Goal: Information Seeking & Learning: Learn about a topic

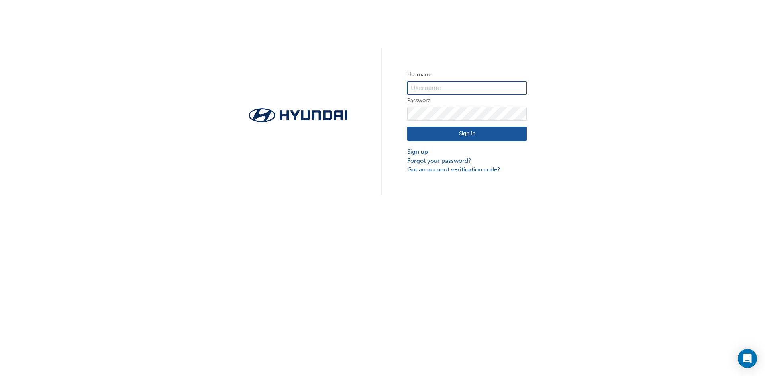
click at [432, 86] on input "text" at bounding box center [466, 88] width 119 height 14
drag, startPoint x: 408, startPoint y: 88, endPoint x: 605, endPoint y: 88, distance: 196.7
click at [605, 88] on div "Username [PERSON_NAME][EMAIL_ADDRESS][DOMAIN_NAME] Password Sign In Sign up For…" at bounding box center [382, 97] width 765 height 195
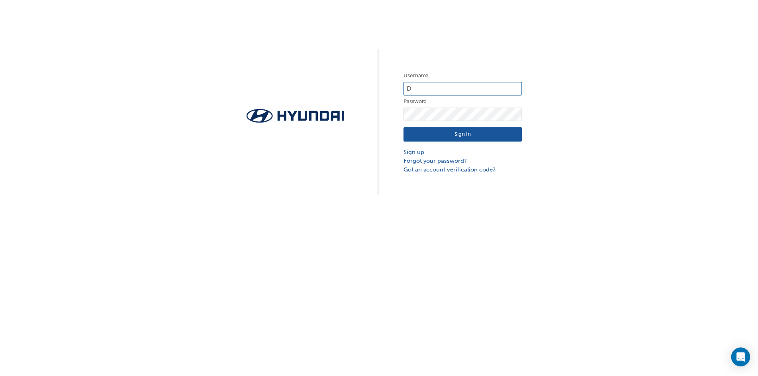
scroll to position [0, 0]
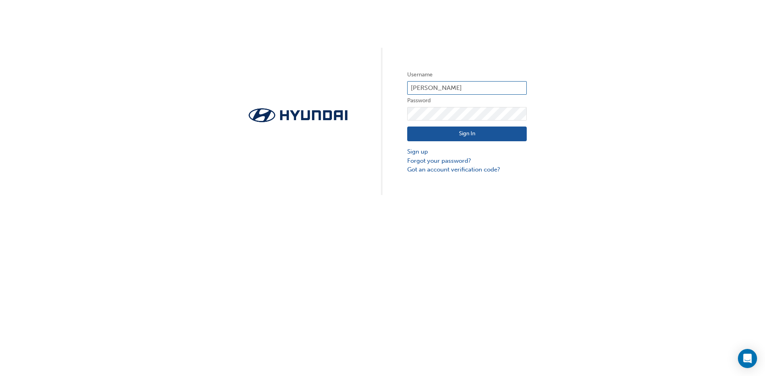
type input "[PERSON_NAME]"
drag, startPoint x: 414, startPoint y: 92, endPoint x: 362, endPoint y: 100, distance: 52.1
click at [362, 100] on div "Username [PERSON_NAME] Password Sign In Sign up Forgot your password? Got an ac…" at bounding box center [382, 97] width 765 height 195
click at [436, 84] on input "21369" at bounding box center [466, 88] width 119 height 14
click at [379, 90] on div "Username 21369 Password Sign In Sign up Forgot your password? Got an account ve…" at bounding box center [382, 97] width 765 height 195
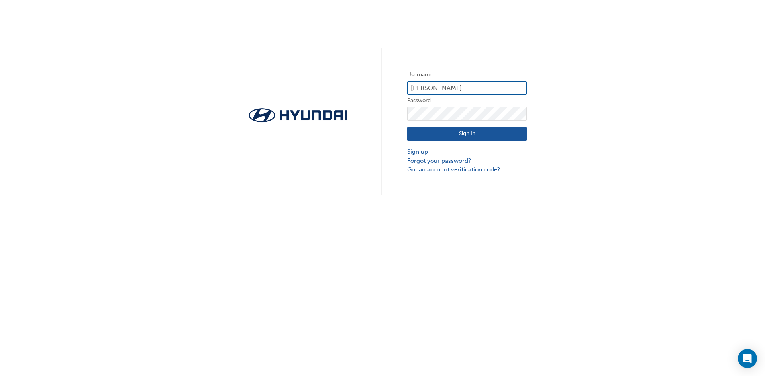
type input "[EMAIL_ADDRESS][DOMAIN_NAME]"
click at [441, 162] on link "Forgot your password?" at bounding box center [466, 161] width 119 height 9
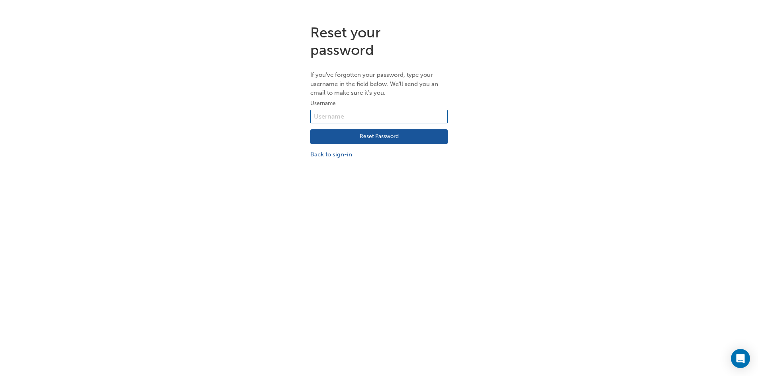
click at [347, 117] on input "text" at bounding box center [378, 117] width 137 height 14
type input "[EMAIL_ADDRESS][DOMAIN_NAME]"
click at [376, 138] on button "Reset Password" at bounding box center [378, 136] width 137 height 15
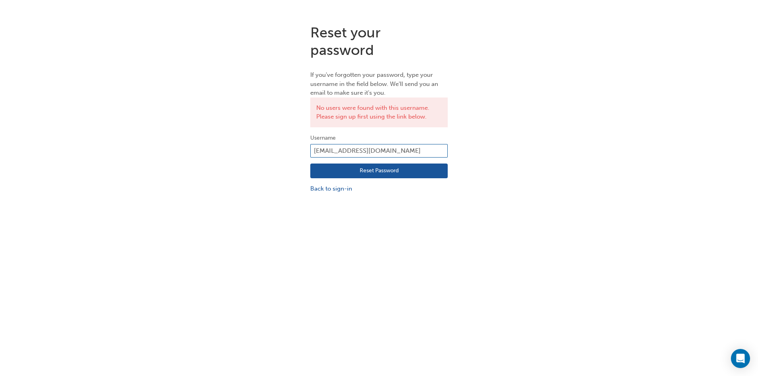
drag, startPoint x: 363, startPoint y: 156, endPoint x: 217, endPoint y: 157, distance: 146.2
click at [217, 156] on div "Reset your password If you've forgotten your password, type your username in th…" at bounding box center [379, 109] width 758 height 182
type input "Danielearl21369"
click at [378, 171] on button "Reset Password" at bounding box center [378, 171] width 137 height 15
drag, startPoint x: 303, startPoint y: 153, endPoint x: 208, endPoint y: 151, distance: 95.2
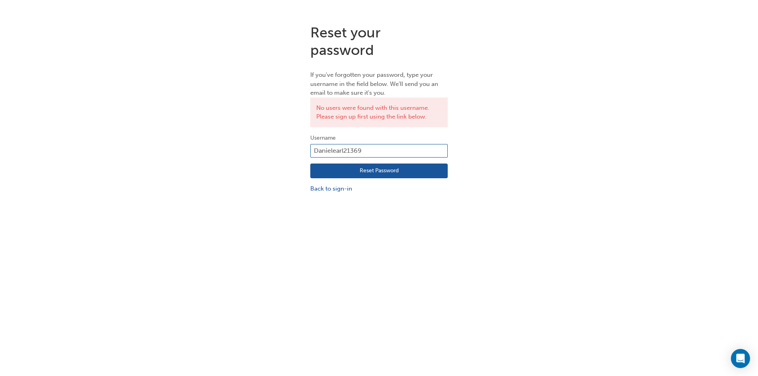
click at [221, 153] on div "Reset your password If you've forgotten your password, type your username in th…" at bounding box center [379, 109] width 758 height 182
type input "21369"
click at [365, 168] on button "Reset Password" at bounding box center [378, 171] width 137 height 15
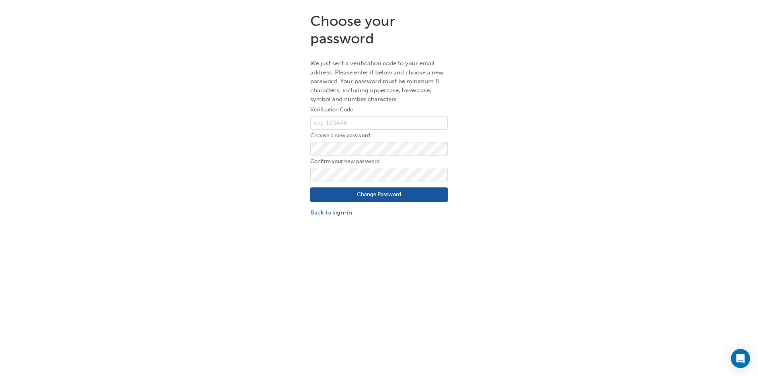
scroll to position [18, 0]
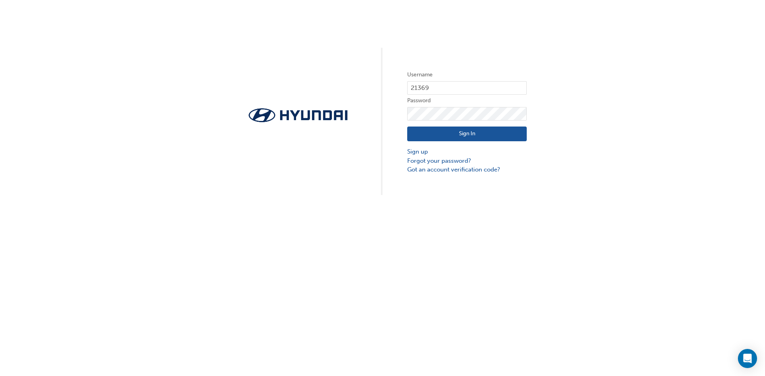
click at [463, 135] on button "Sign In" at bounding box center [466, 134] width 119 height 15
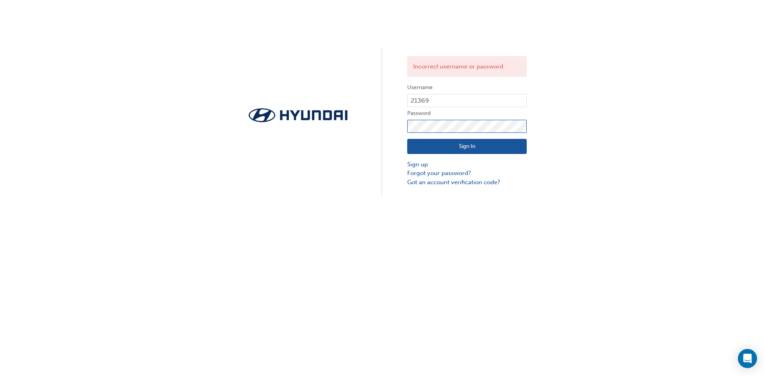
click at [241, 128] on div "Incorrect username or password. Username 21369 Password Sign In Sign up Forgot …" at bounding box center [382, 97] width 765 height 195
click at [461, 143] on button "Sign In" at bounding box center [466, 146] width 119 height 15
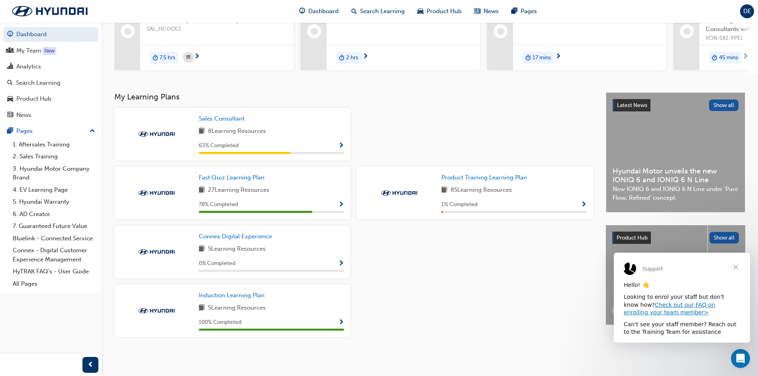
scroll to position [65, 0]
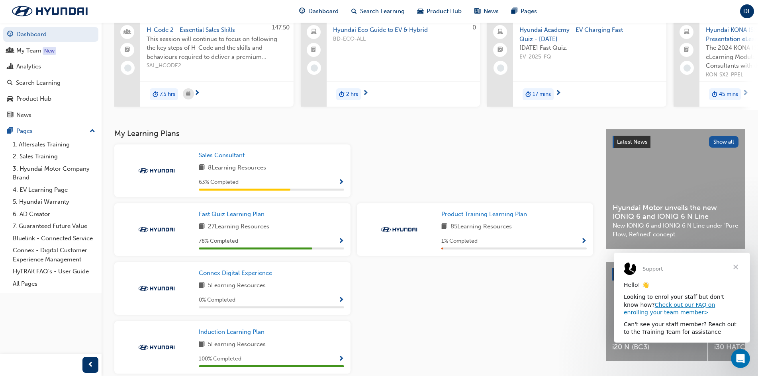
click at [267, 184] on div "63 % Completed" at bounding box center [271, 183] width 145 height 10
click at [221, 159] on span "Sales Consultant" at bounding box center [222, 155] width 46 height 7
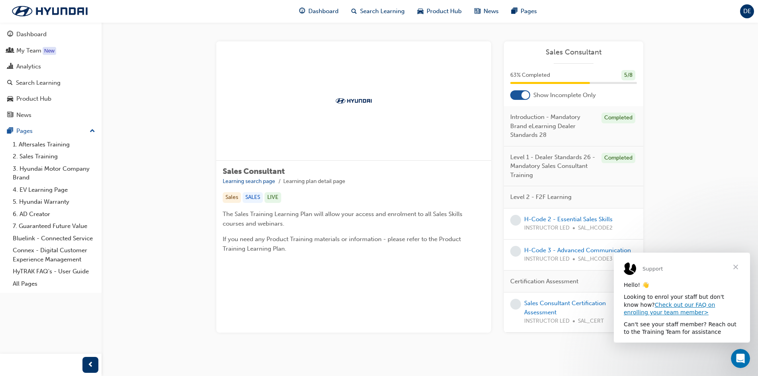
click at [737, 268] on span "Close" at bounding box center [735, 267] width 29 height 29
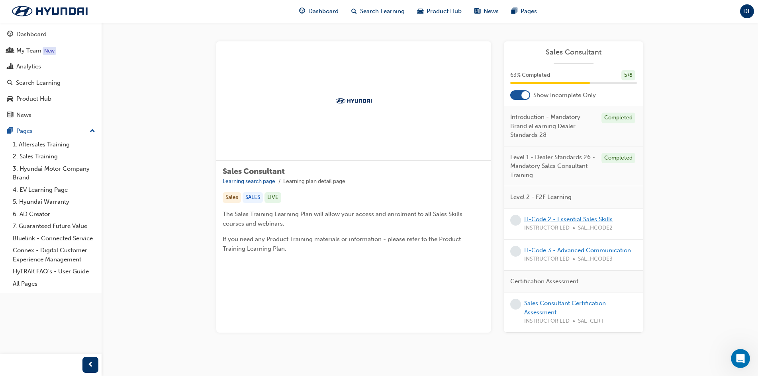
click at [579, 219] on link "H-Code 2 - Essential Sales Skills" at bounding box center [568, 219] width 88 height 7
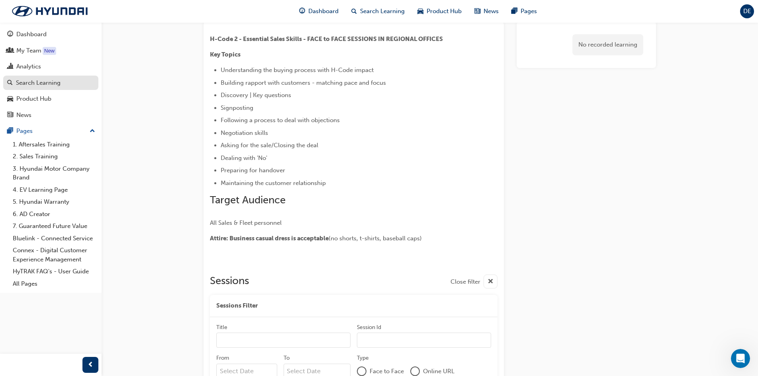
scroll to position [119, 0]
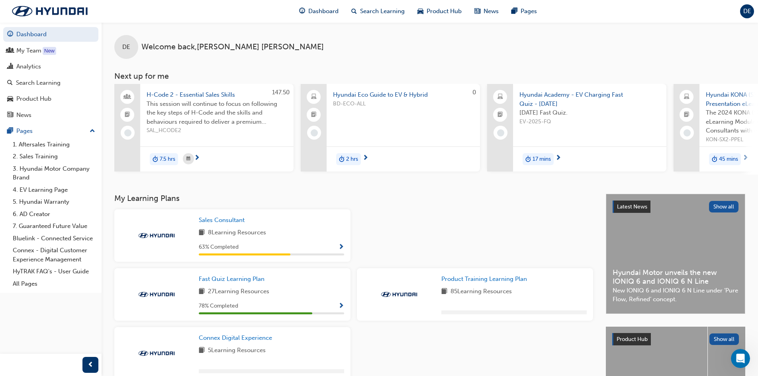
scroll to position [80, 0]
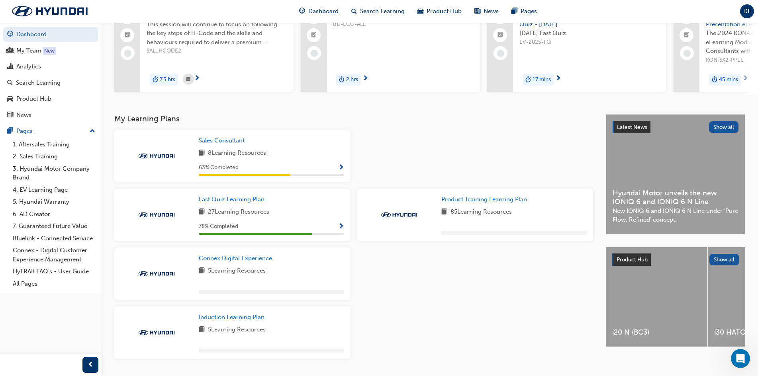
click at [241, 204] on link "Fast Quiz Learning Plan" at bounding box center [233, 199] width 69 height 9
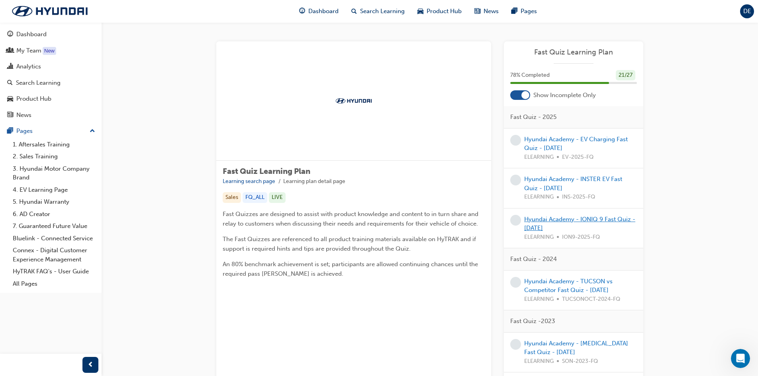
click at [570, 221] on link "Hyundai Academy - IONIQ 9 Fast Quiz - [DATE]" at bounding box center [579, 224] width 111 height 16
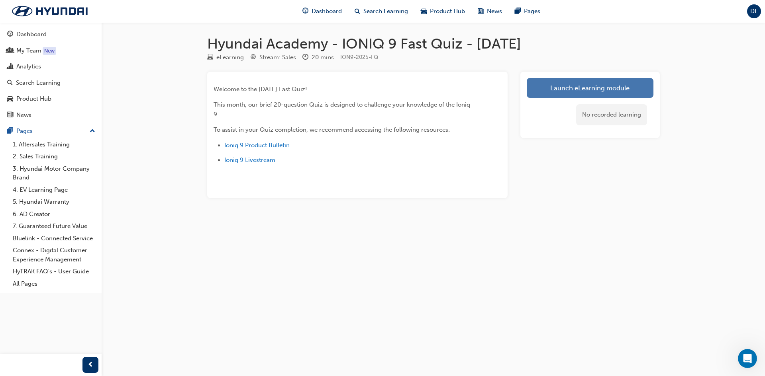
click at [608, 91] on link "Launch eLearning module" at bounding box center [590, 88] width 127 height 20
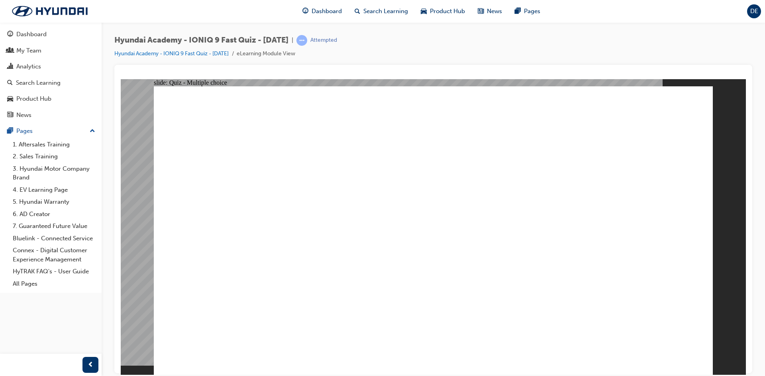
radio input "true"
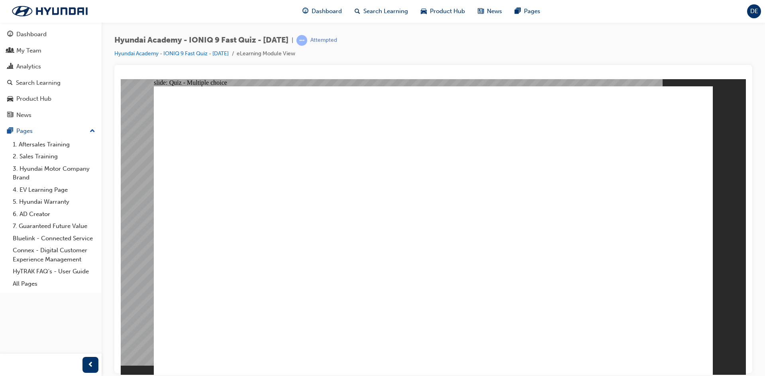
radio input "true"
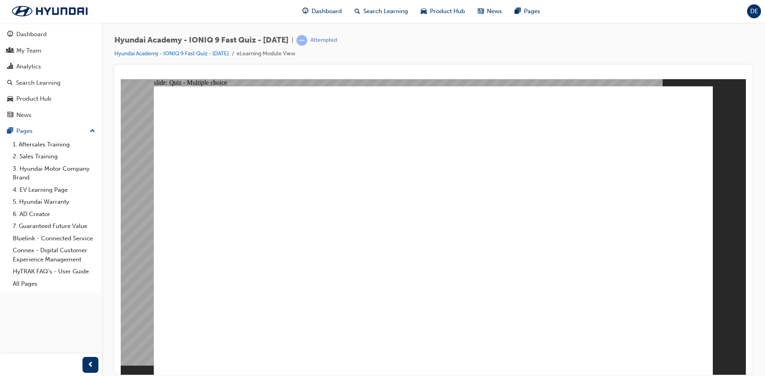
radio input "true"
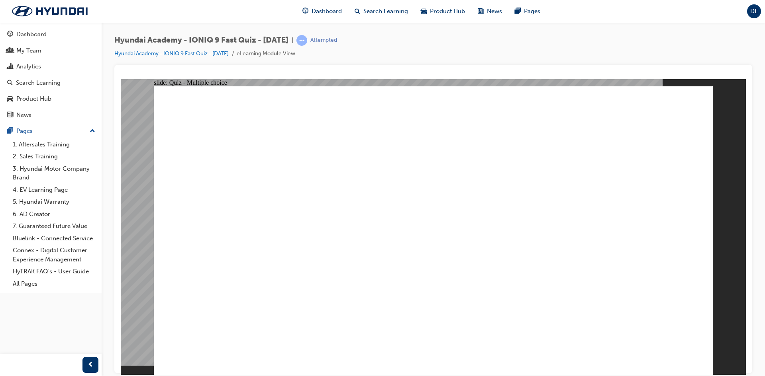
radio input "true"
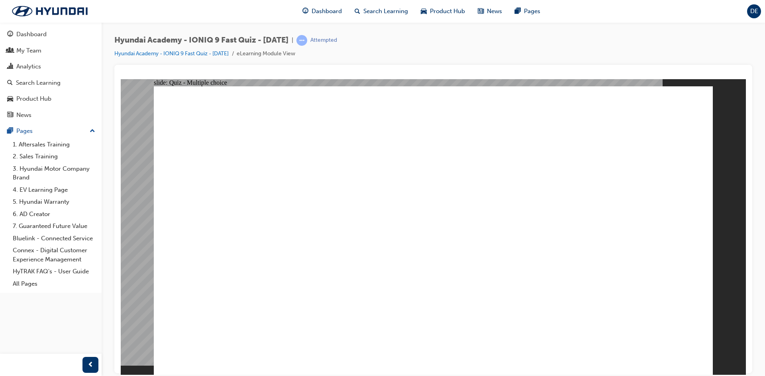
radio input "true"
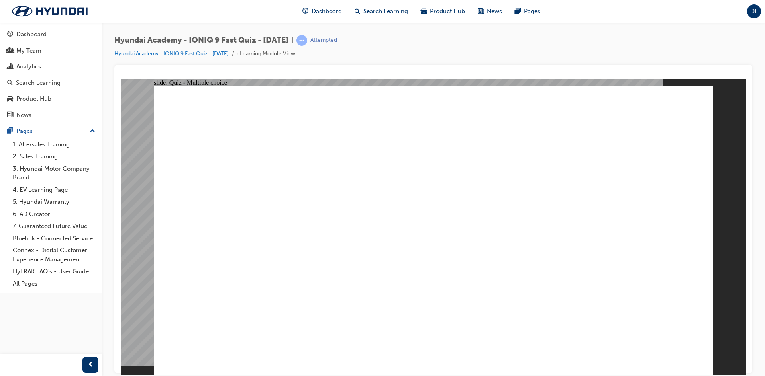
drag, startPoint x: 325, startPoint y: 236, endPoint x: 327, endPoint y: 245, distance: 8.7
checkbox input "true"
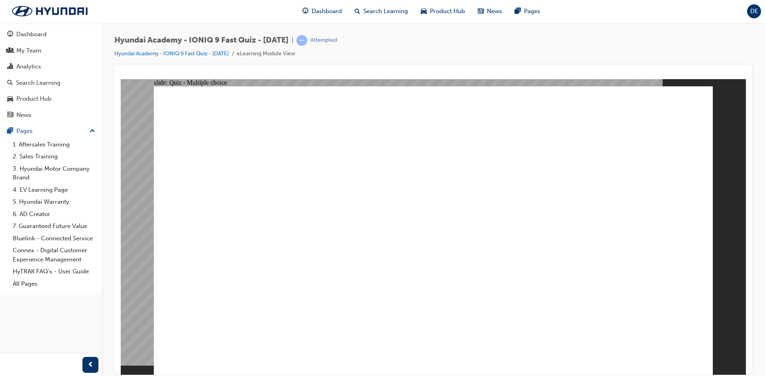
checkbox input "true"
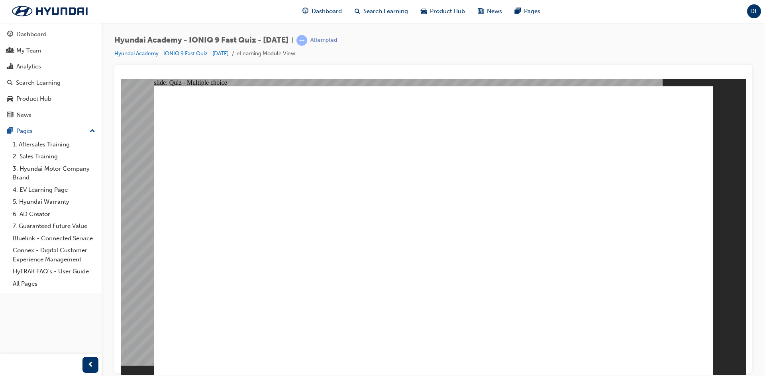
radio input "true"
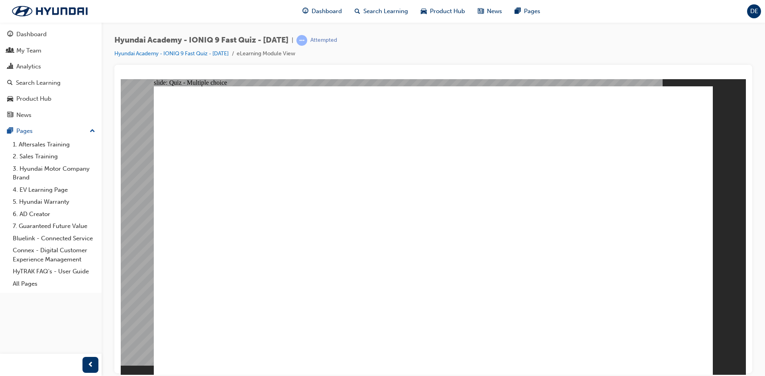
checkbox input "true"
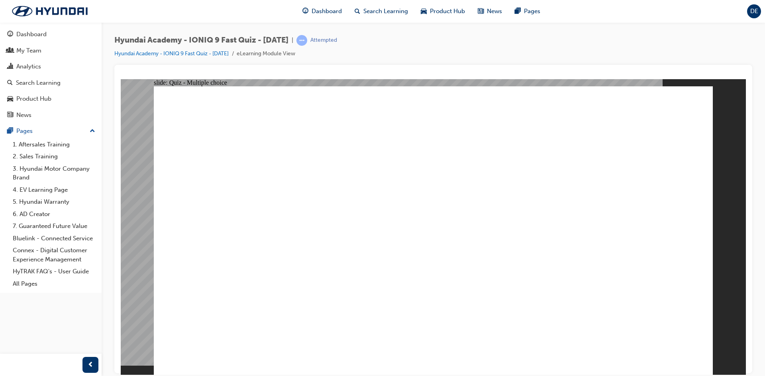
radio input "true"
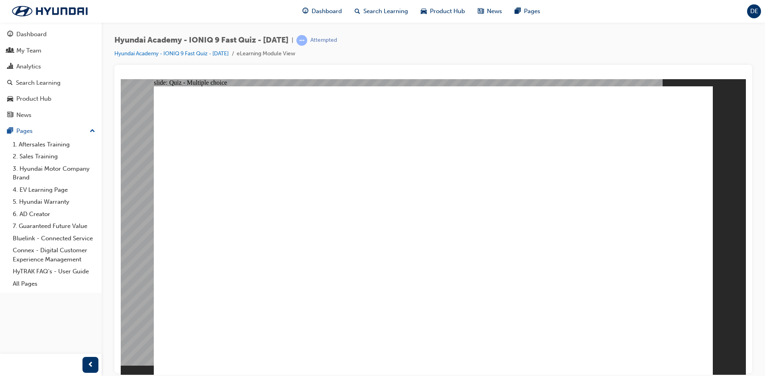
radio input "true"
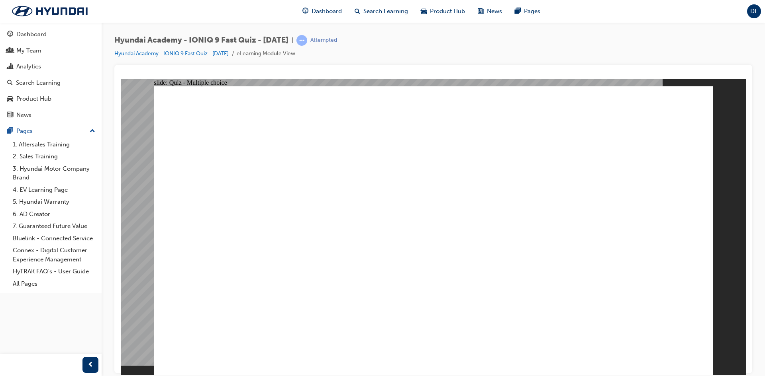
radio input "true"
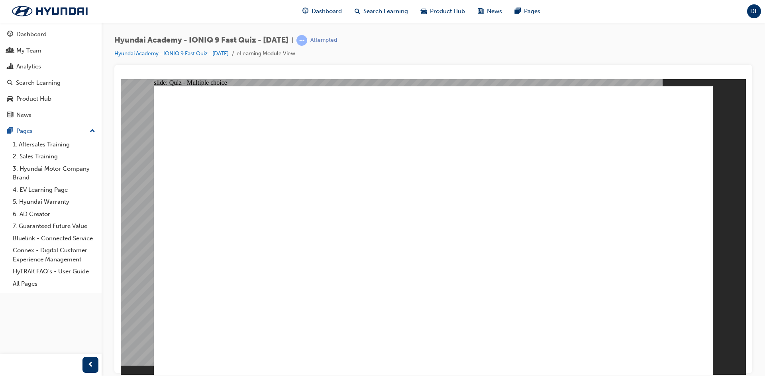
radio input "true"
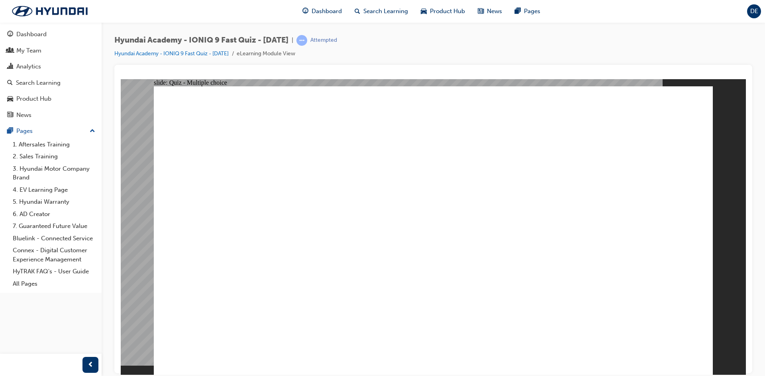
radio input "true"
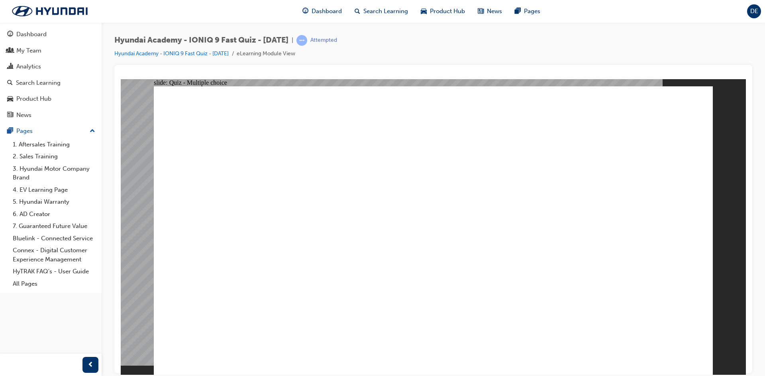
radio input "true"
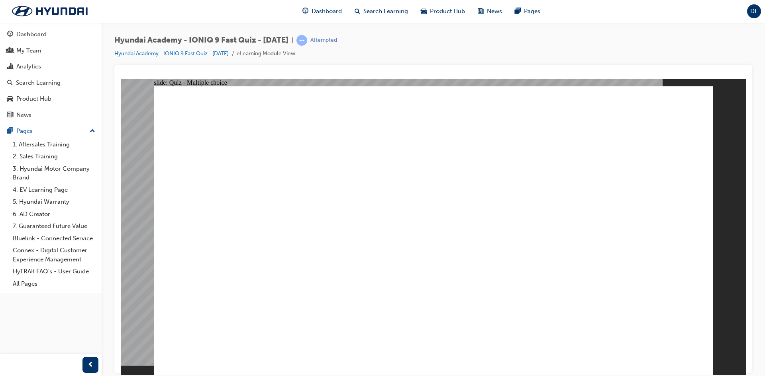
radio input "true"
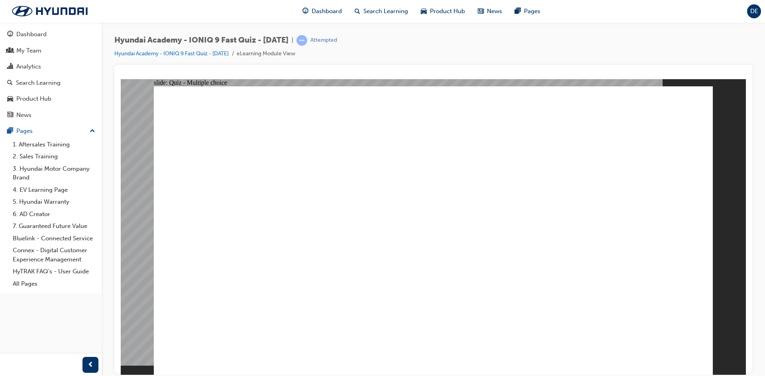
radio input "true"
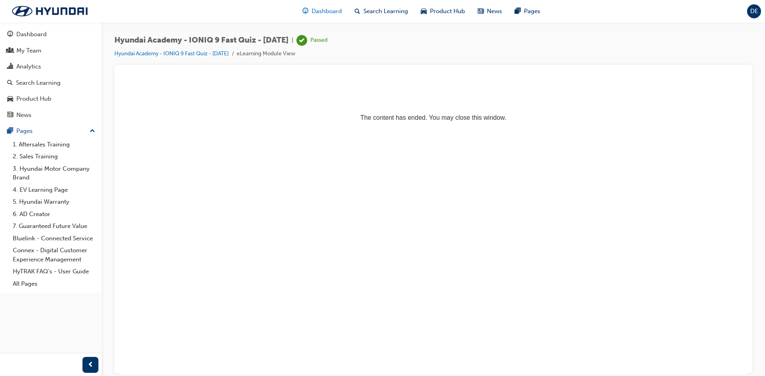
click at [324, 7] on span "Dashboard" at bounding box center [326, 11] width 30 height 9
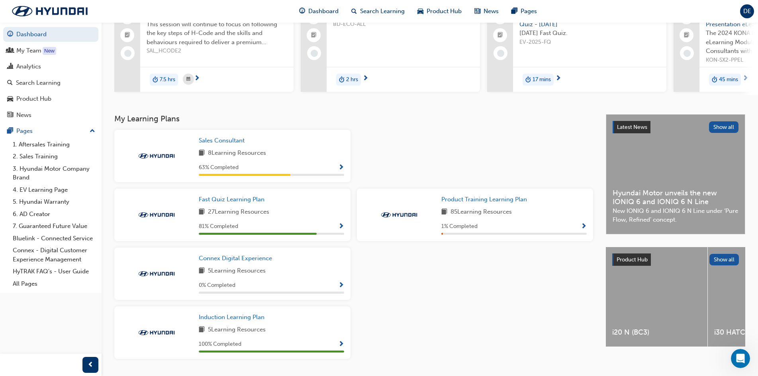
scroll to position [105, 0]
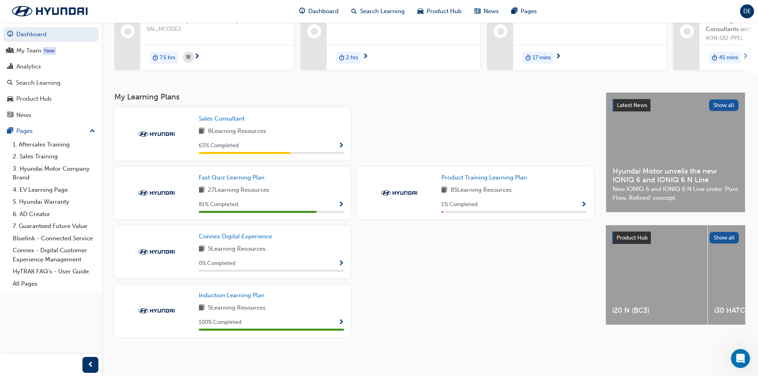
click at [346, 203] on div "Fast Quiz Learning Plan 27 Learning Resources 81 % Completed" at bounding box center [232, 193] width 236 height 53
click at [343, 205] on span "Show Progress" at bounding box center [341, 205] width 6 height 7
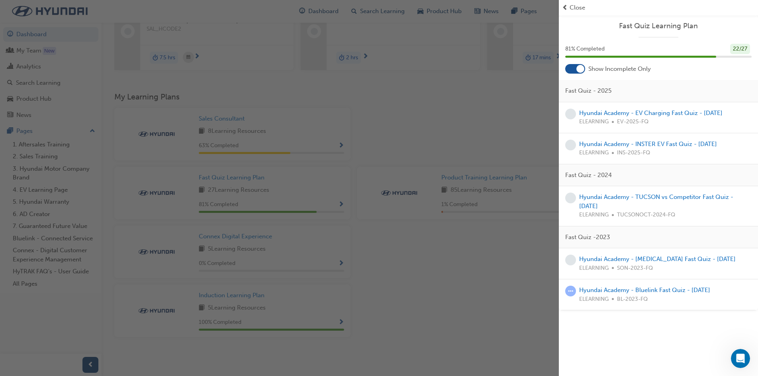
click at [565, 8] on span "prev-icon" at bounding box center [565, 7] width 6 height 9
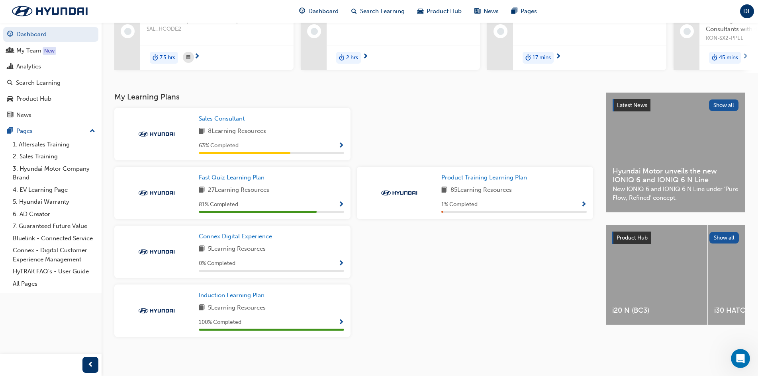
click at [230, 177] on span "Fast Quiz Learning Plan" at bounding box center [232, 177] width 66 height 7
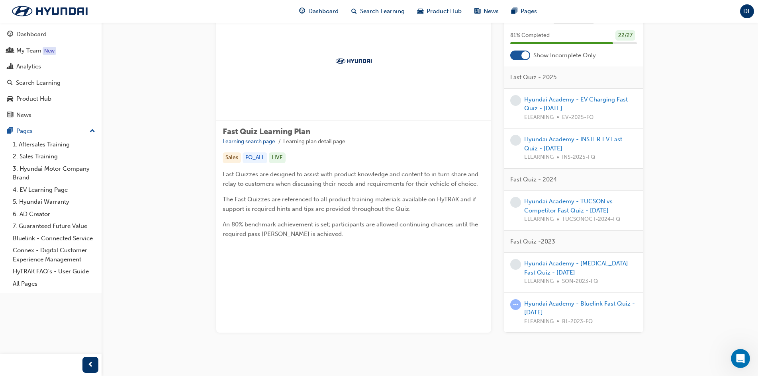
drag, startPoint x: 579, startPoint y: 204, endPoint x: 673, endPoint y: 228, distance: 96.7
click at [580, 204] on link "Hyundai Academy - TUCSON vs Competitor Fast Quiz - [DATE]" at bounding box center [568, 206] width 88 height 16
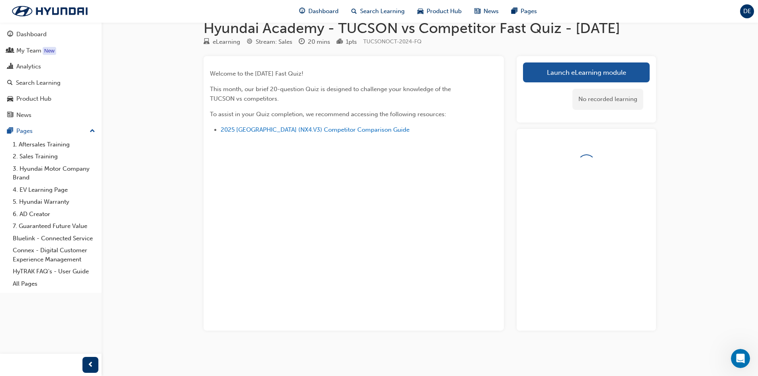
scroll to position [40, 0]
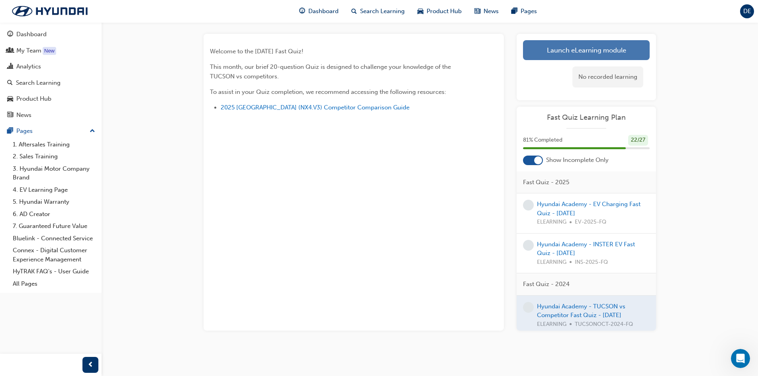
click at [561, 60] on link "Launch eLearning module" at bounding box center [586, 50] width 127 height 20
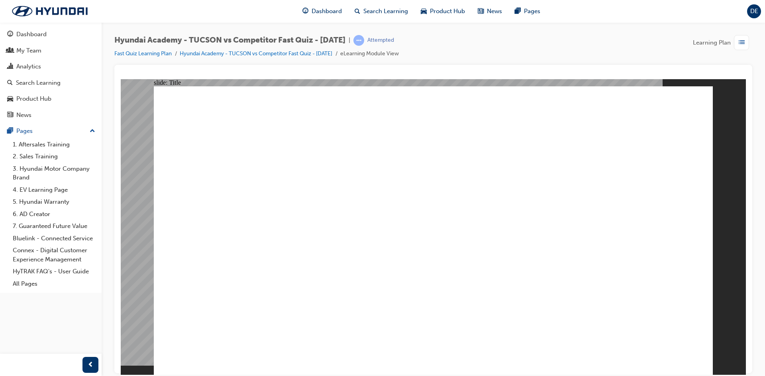
drag, startPoint x: 252, startPoint y: 258, endPoint x: 238, endPoint y: 260, distance: 14.5
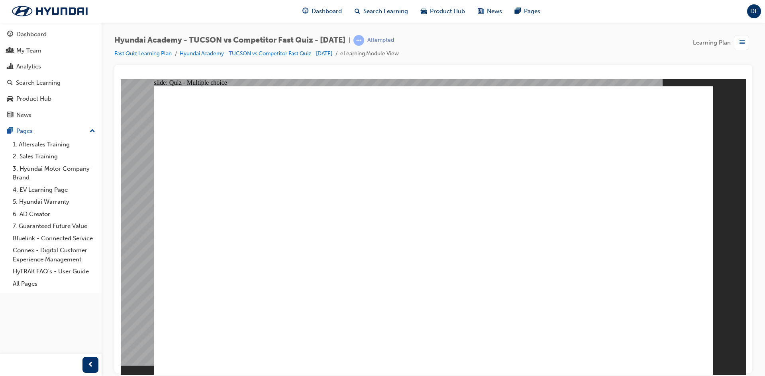
radio input "true"
checkbox input "true"
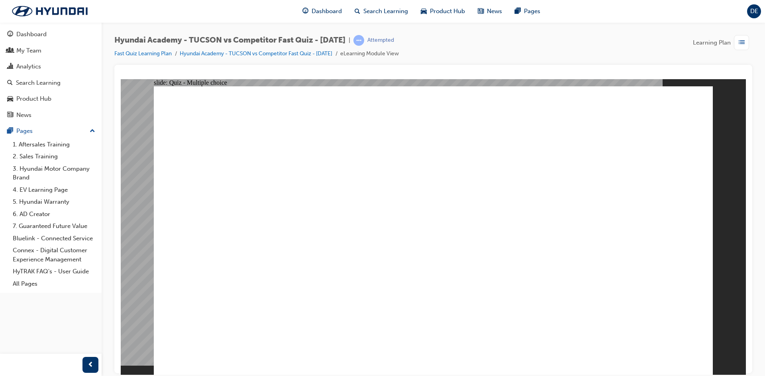
checkbox input "true"
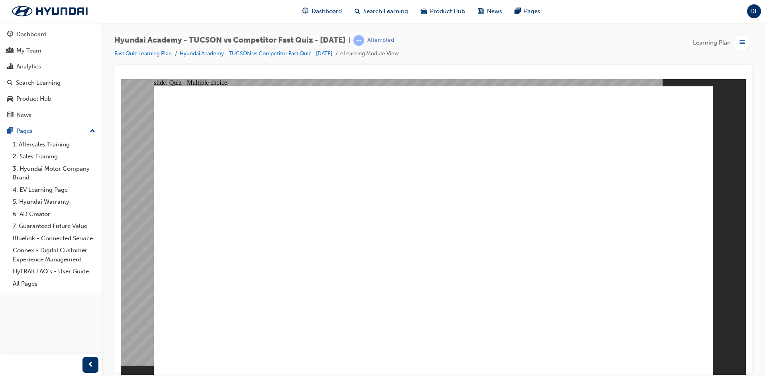
radio input "true"
click at [94, 373] on div at bounding box center [51, 365] width 102 height 22
click at [90, 368] on span "prev-icon" at bounding box center [91, 365] width 6 height 10
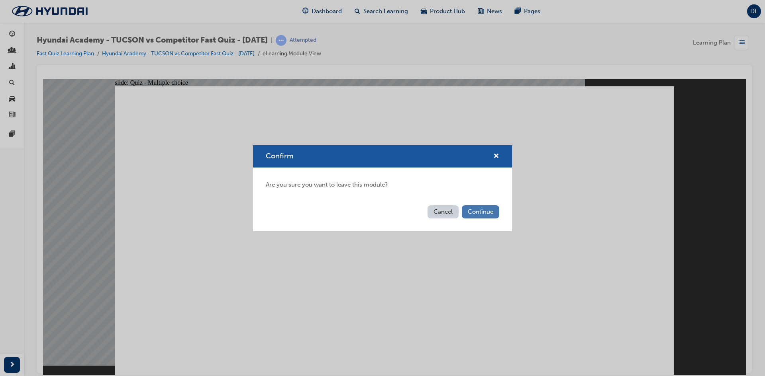
click at [474, 212] on button "Continue" at bounding box center [480, 212] width 37 height 13
